Goal: Check status: Check status

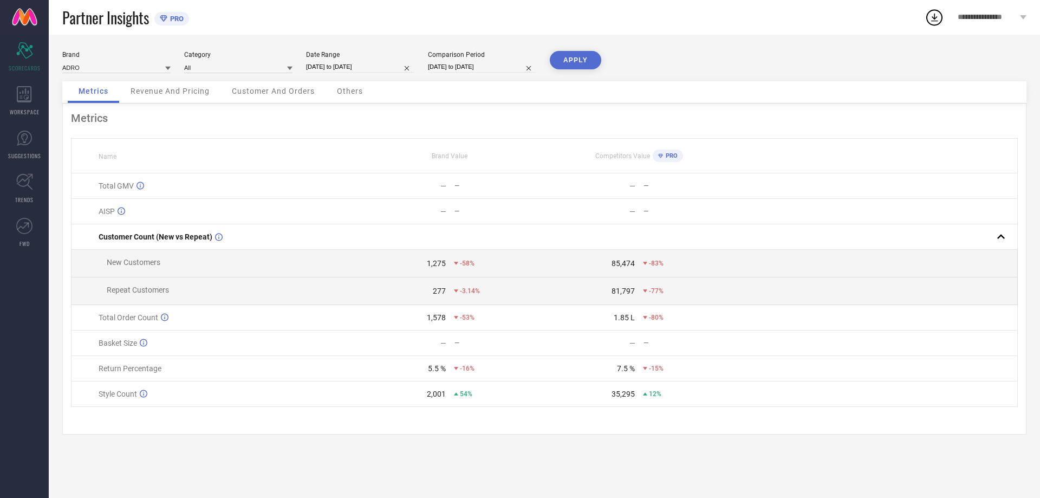
select select "9"
select select "2025"
select select "10"
select select "2025"
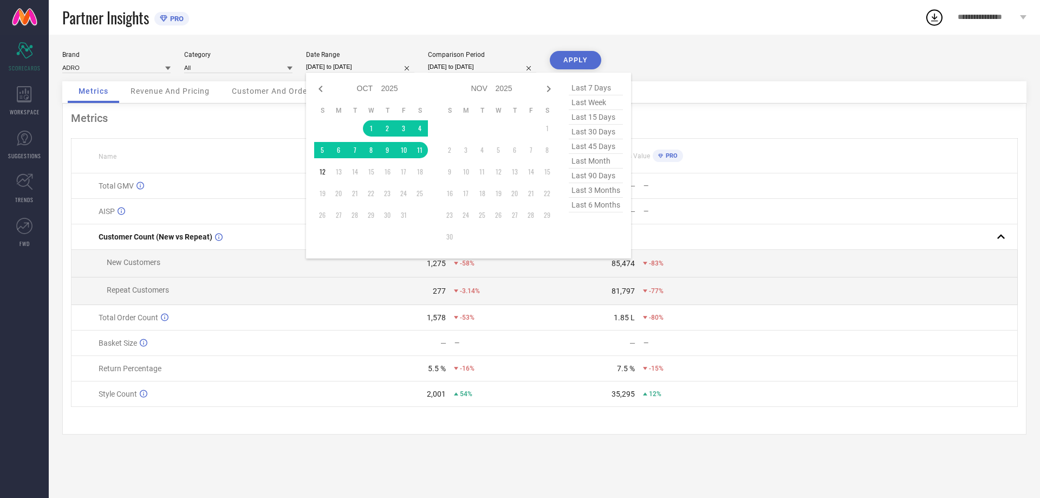
click at [329, 66] on input "01-10-2025 to 11-10-2025" at bounding box center [360, 66] width 108 height 11
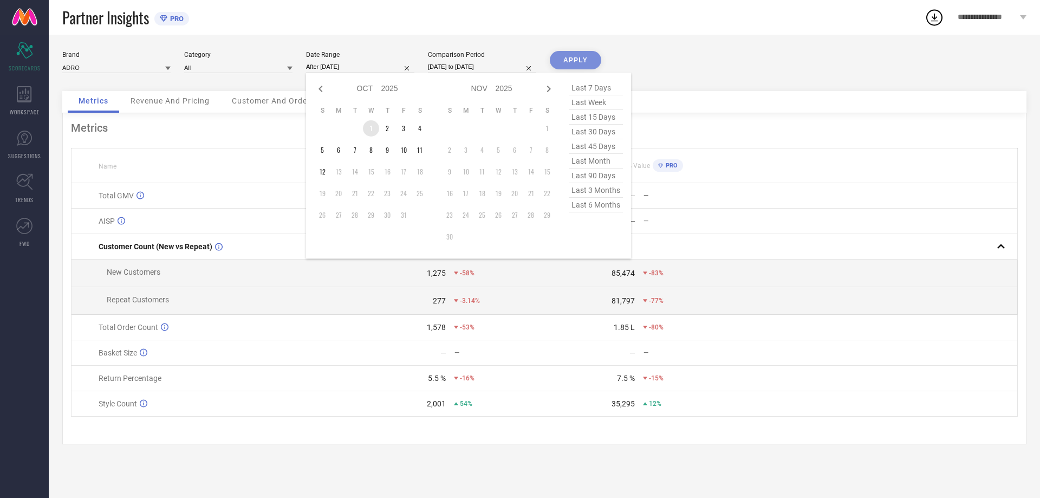
click at [369, 128] on td "1" at bounding box center [371, 128] width 16 height 16
type input "[DATE] to [DATE]"
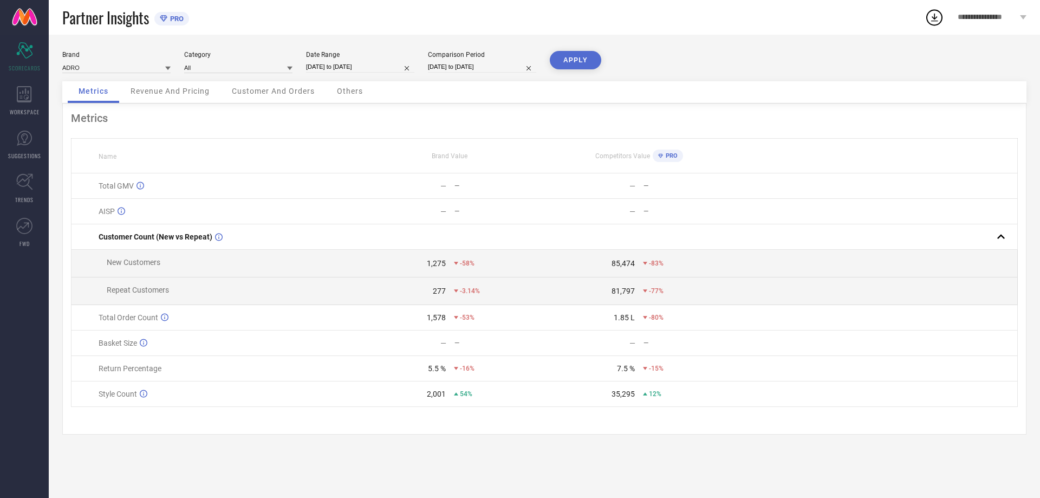
click at [570, 61] on button "APPLY" at bounding box center [575, 60] width 51 height 18
click at [183, 93] on span "Revenue And Pricing" at bounding box center [170, 91] width 79 height 9
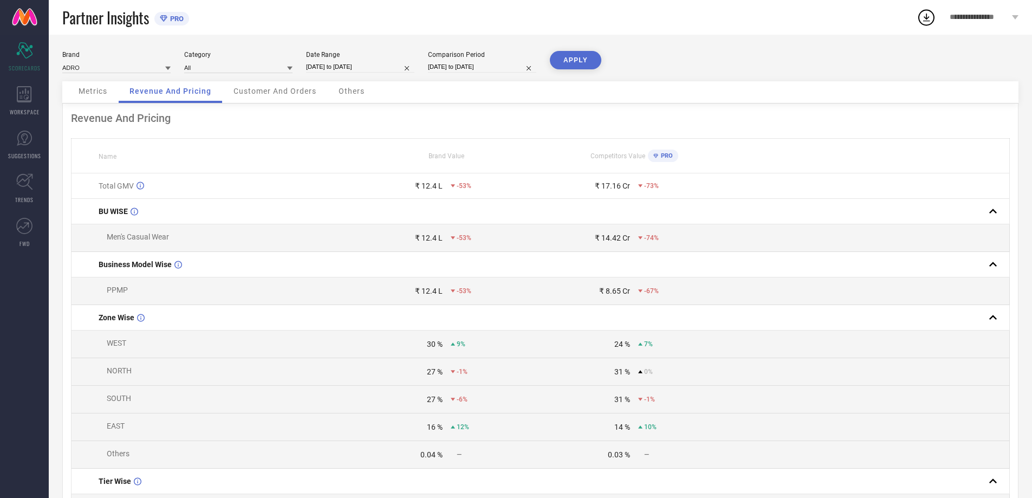
click at [93, 94] on span "Metrics" at bounding box center [93, 91] width 29 height 9
